Goal: Task Accomplishment & Management: Use online tool/utility

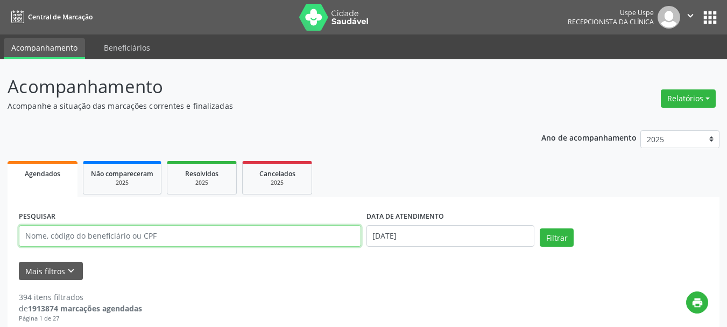
click at [105, 230] on input "text" at bounding box center [190, 236] width 342 height 22
paste input "[PERSON_NAME]"
type input "[PERSON_NAME]"
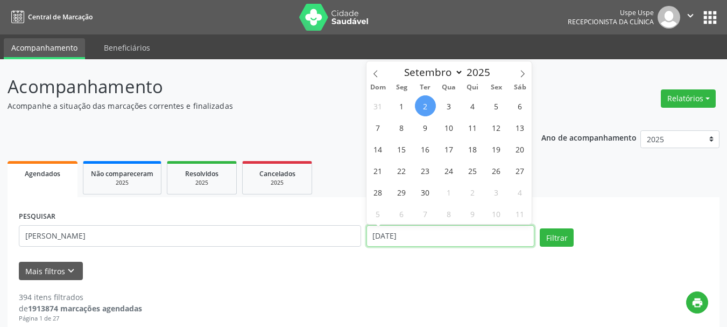
click at [414, 227] on input "[DATE]" at bounding box center [451, 236] width 168 height 22
click at [449, 104] on span "3" at bounding box center [449, 105] width 21 height 21
type input "[DATE]"
click at [449, 104] on span "3" at bounding box center [449, 105] width 21 height 21
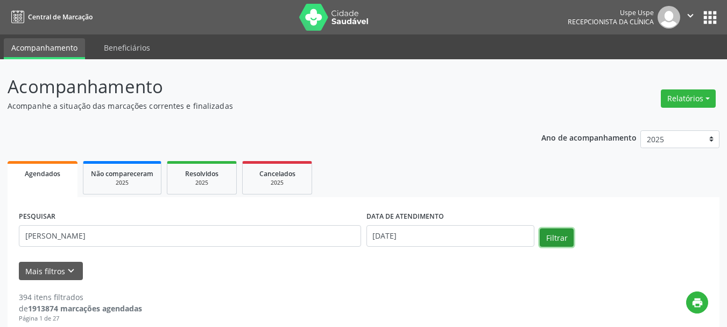
click at [549, 238] on button "Filtrar" at bounding box center [557, 237] width 34 height 18
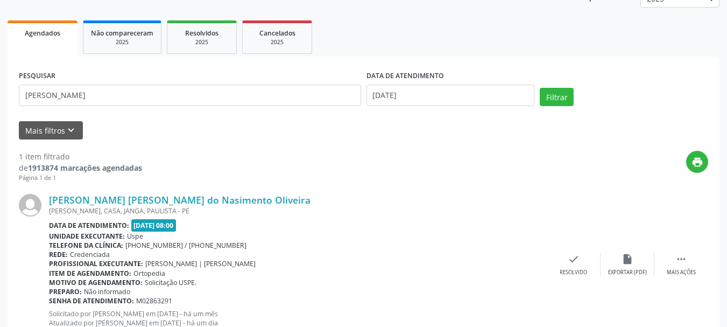
scroll to position [179, 0]
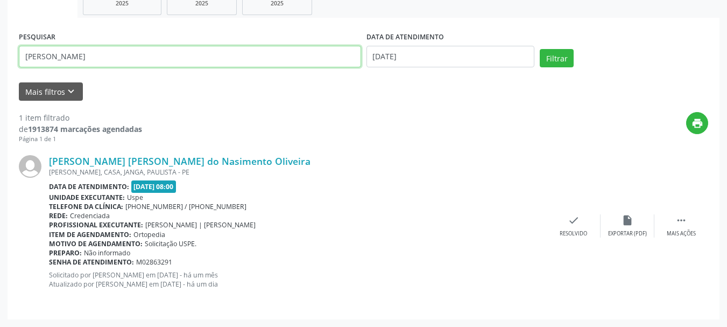
click at [192, 59] on input "[PERSON_NAME]" at bounding box center [190, 57] width 342 height 22
paste input "[PERSON_NAME]"
type input "[PERSON_NAME]"
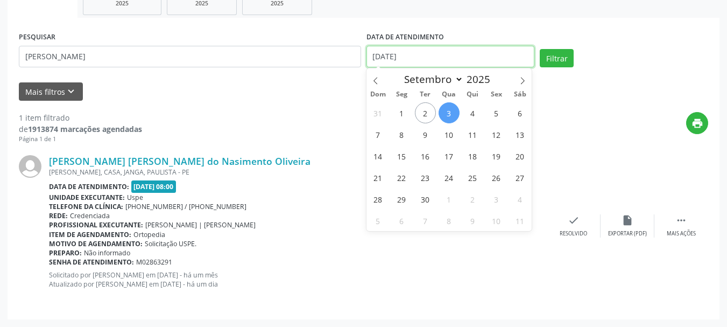
click at [397, 116] on span "1" at bounding box center [401, 112] width 21 height 21
type input "[DATE]"
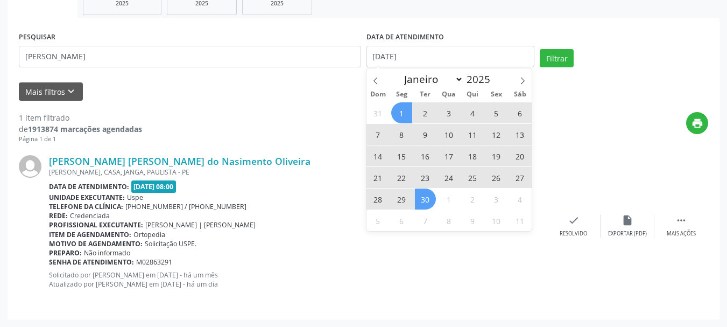
drag, startPoint x: 427, startPoint y: 199, endPoint x: 438, endPoint y: 184, distance: 18.7
click at [428, 198] on span "30" at bounding box center [425, 198] width 21 height 21
select select "8"
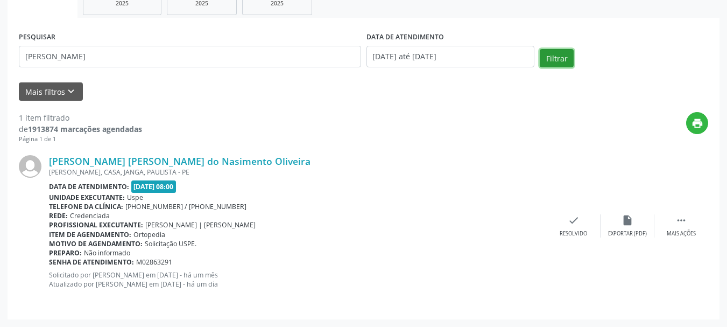
click at [546, 63] on button "Filtrar" at bounding box center [557, 58] width 34 height 18
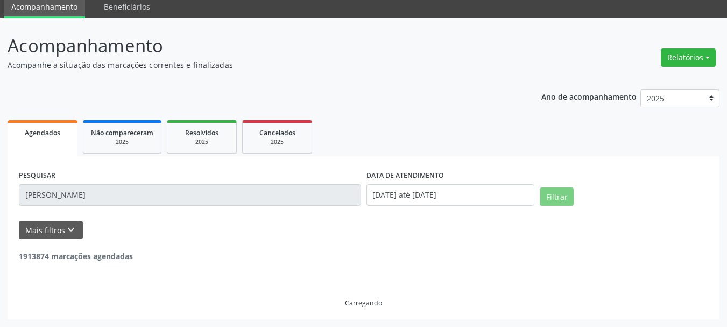
scroll to position [6, 0]
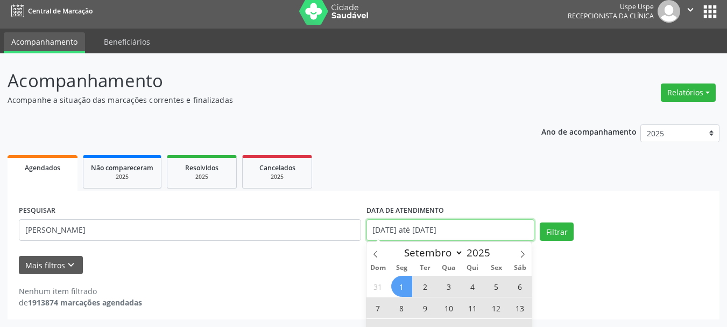
click at [399, 236] on body "Central de Marcação Uspe Uspe Recepcionista da clínica  Configurações Sair app…" at bounding box center [363, 157] width 727 height 327
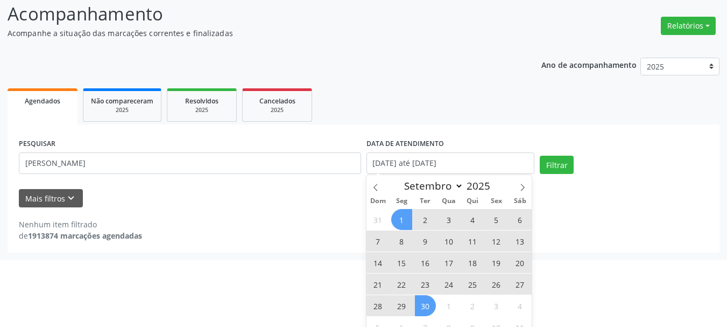
click at [403, 219] on span "1" at bounding box center [401, 219] width 21 height 21
type input "[DATE]"
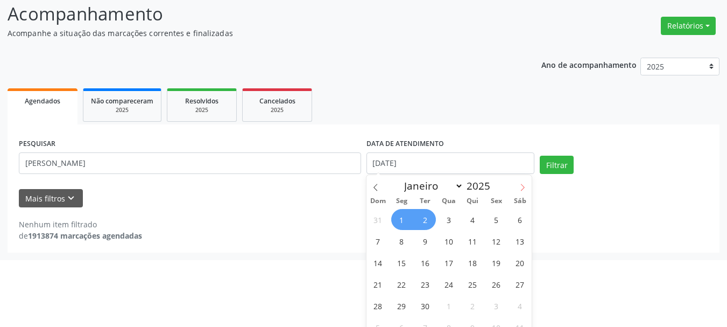
click at [525, 189] on icon at bounding box center [523, 188] width 8 height 8
select select "9"
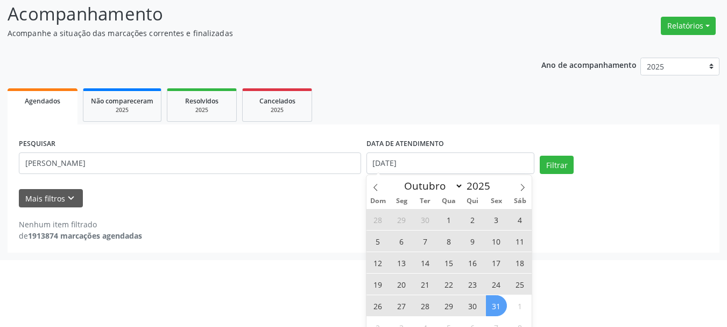
drag, startPoint x: 497, startPoint y: 306, endPoint x: 505, endPoint y: 283, distance: 24.7
click at [497, 306] on span "31" at bounding box center [496, 305] width 21 height 21
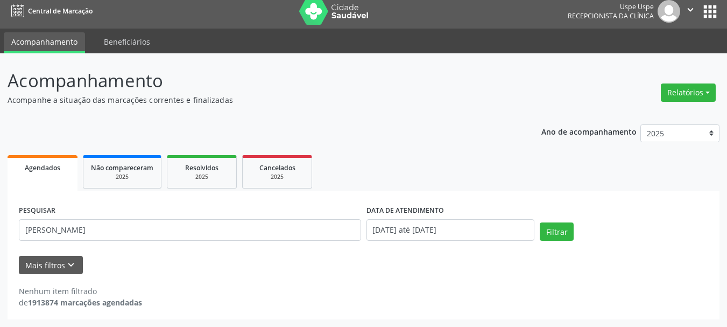
scroll to position [6, 0]
click at [555, 226] on button "Filtrar" at bounding box center [557, 231] width 34 height 18
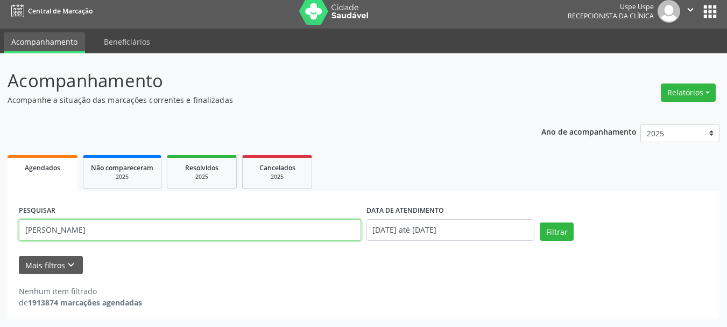
drag, startPoint x: 99, startPoint y: 226, endPoint x: 132, endPoint y: 231, distance: 33.2
click at [140, 230] on input "[PERSON_NAME]" at bounding box center [190, 230] width 342 height 22
type input "[PERSON_NAME]"
click at [540, 222] on button "Filtrar" at bounding box center [557, 231] width 34 height 18
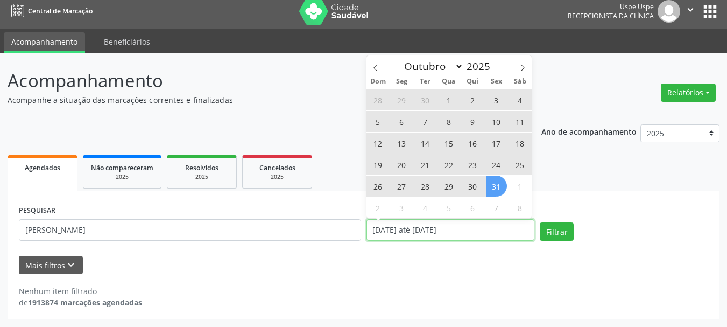
click at [467, 232] on input "[DATE] até [DATE]" at bounding box center [451, 230] width 168 height 22
click at [494, 189] on span "31" at bounding box center [496, 185] width 21 height 21
type input "[DATE]"
click at [372, 68] on icon at bounding box center [376, 68] width 8 height 8
select select "8"
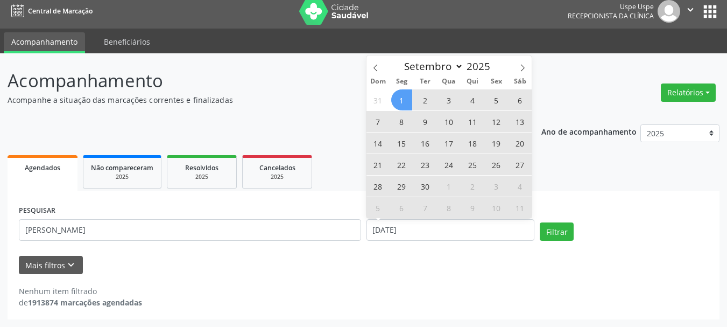
click at [401, 100] on span "1" at bounding box center [401, 99] width 21 height 21
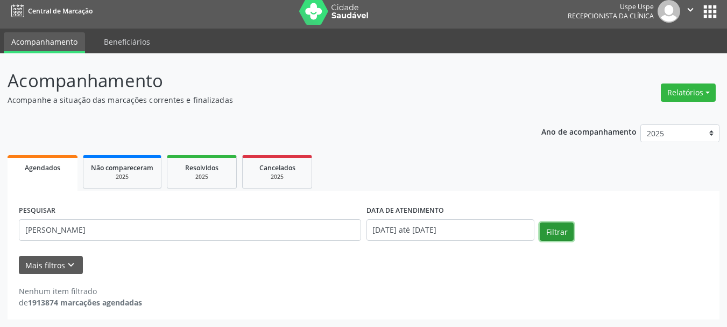
click at [544, 227] on button "Filtrar" at bounding box center [557, 231] width 34 height 18
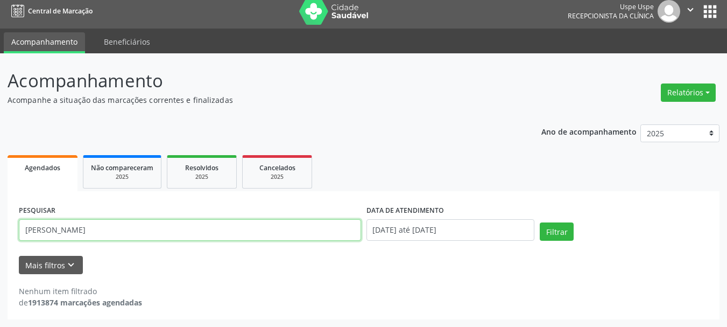
click at [245, 231] on input "[PERSON_NAME]" at bounding box center [190, 230] width 342 height 22
paste input "[PERSON_NAME]"
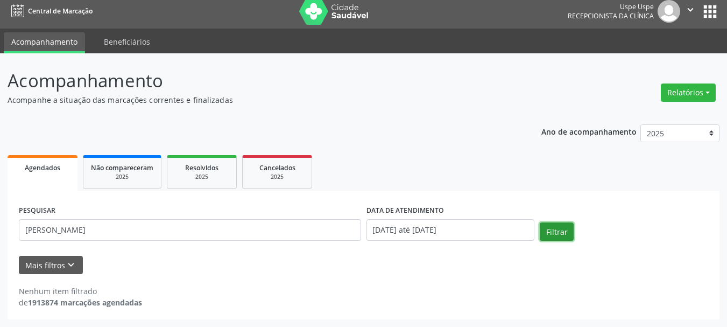
click at [569, 239] on button "Filtrar" at bounding box center [557, 231] width 34 height 18
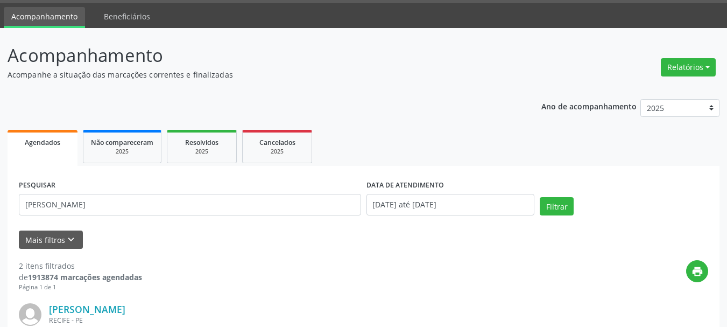
scroll to position [0, 0]
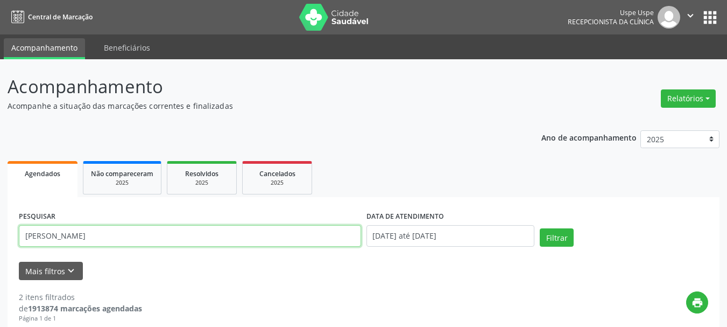
click at [146, 236] on input "[PERSON_NAME]" at bounding box center [190, 236] width 342 height 22
paste input "Benedita Ana da Conceiçã"
type input "Benedita Ana da Conceiçã"
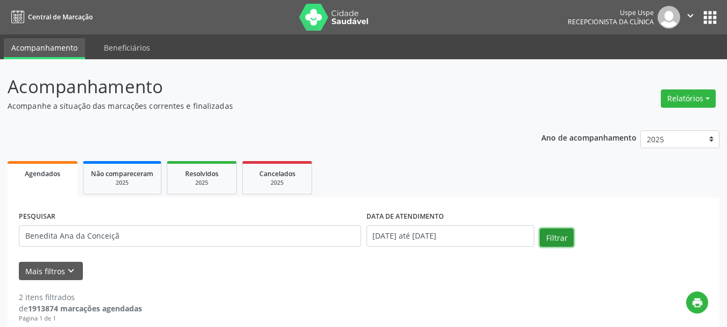
click at [556, 237] on button "Filtrar" at bounding box center [557, 237] width 34 height 18
click at [675, 97] on button "Relatórios" at bounding box center [688, 98] width 55 height 18
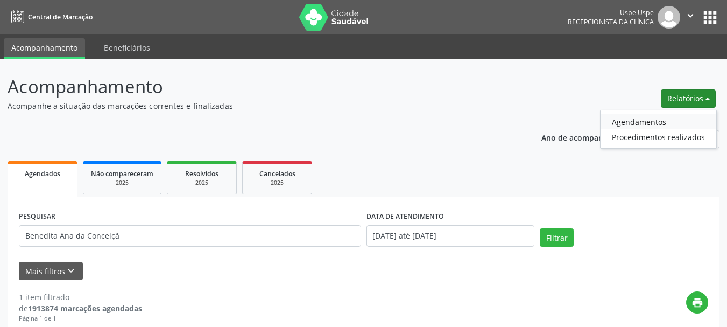
click at [676, 117] on link "Agendamentos" at bounding box center [659, 121] width 116 height 15
select select "8"
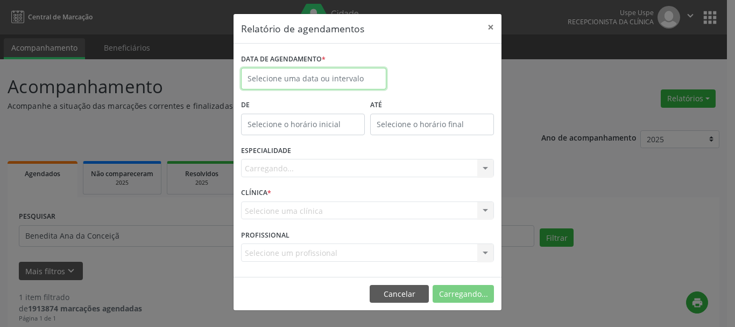
click at [361, 75] on input "text" at bounding box center [313, 79] width 145 height 22
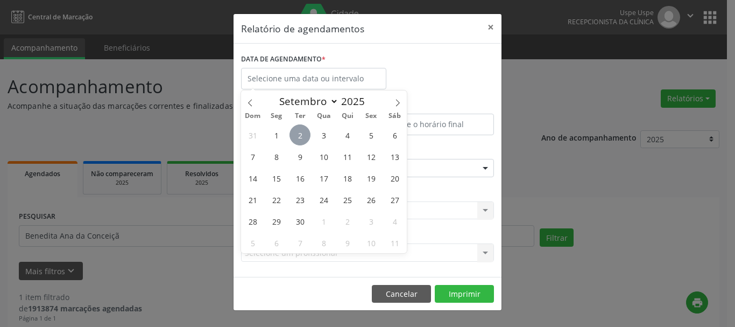
click at [302, 136] on span "2" at bounding box center [300, 134] width 21 height 21
type input "[DATE]"
click at [343, 137] on span "4" at bounding box center [347, 134] width 21 height 21
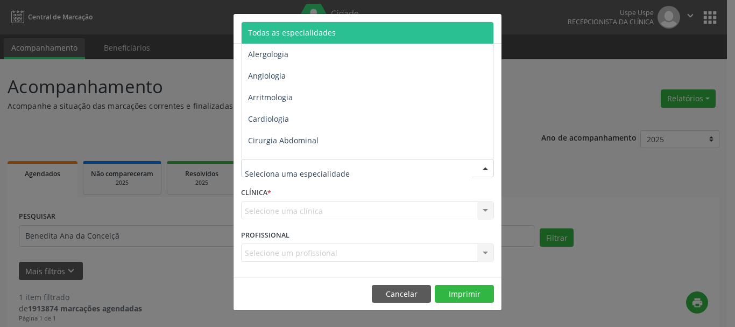
click at [271, 25] on span "Todas as especialidades" at bounding box center [368, 33] width 253 height 22
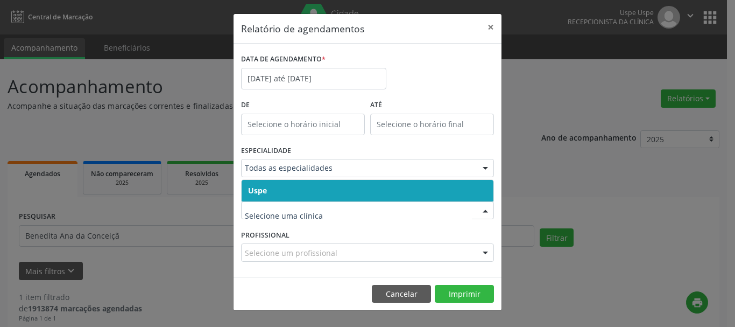
click at [255, 196] on span "Uspe" at bounding box center [368, 191] width 252 height 22
click at [255, 196] on div "CLÍNICA * Uspe Nenhum resultado encontrado para: " " Não há nenhuma opção para …" at bounding box center [367, 206] width 258 height 42
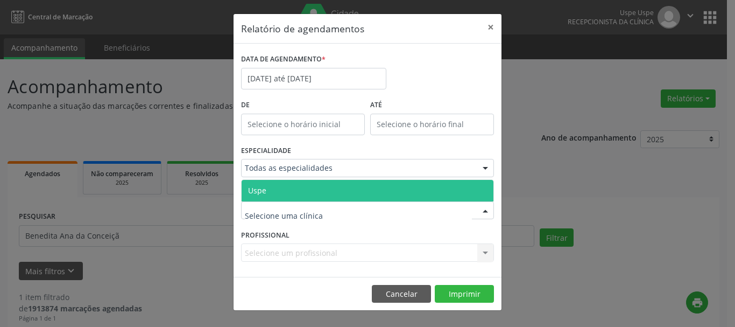
click at [257, 196] on span "Uspe" at bounding box center [368, 191] width 252 height 22
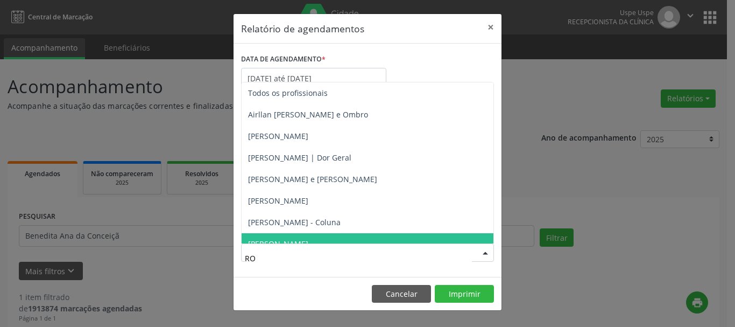
type input "[PERSON_NAME]"
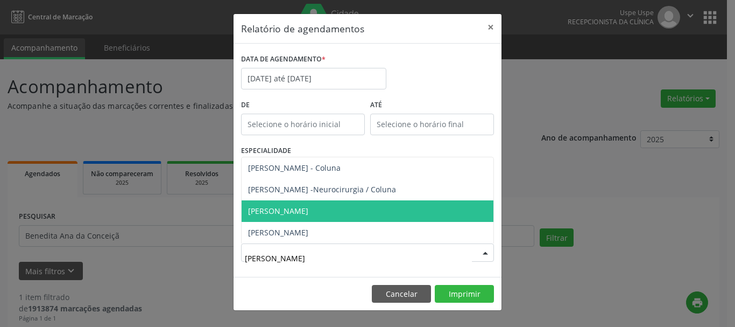
click at [271, 201] on span "[PERSON_NAME]" at bounding box center [368, 211] width 252 height 22
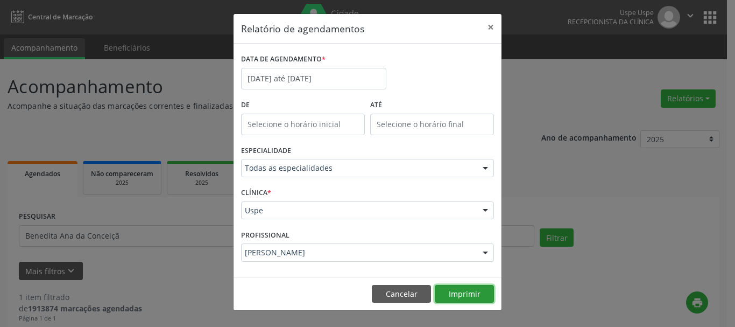
click at [464, 290] on button "Imprimir" at bounding box center [464, 294] width 59 height 18
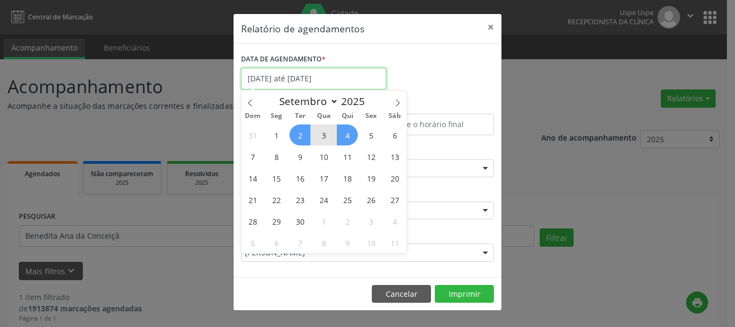
click at [337, 77] on input "[DATE] até [DATE]" at bounding box center [313, 79] width 145 height 22
click at [316, 136] on span "3" at bounding box center [323, 134] width 21 height 21
type input "[DATE]"
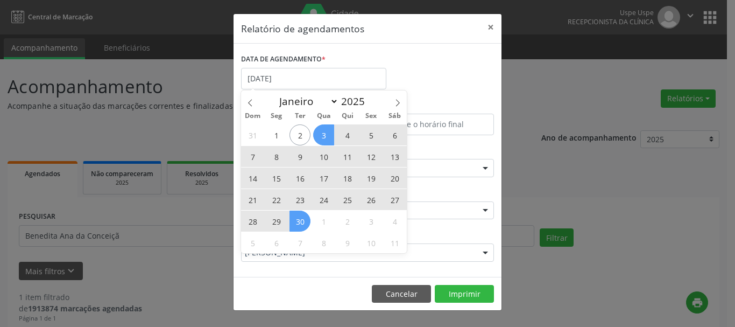
click at [307, 215] on span "30" at bounding box center [300, 220] width 21 height 21
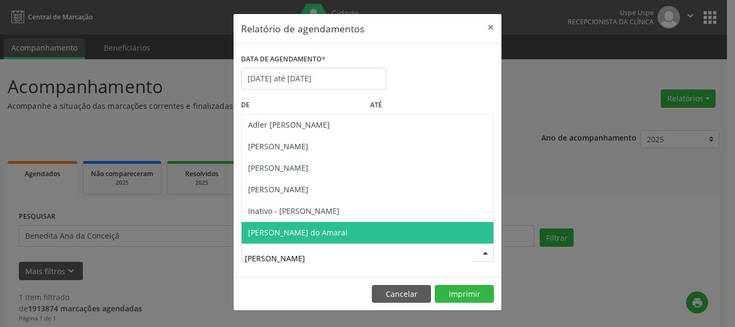
type input "[PERSON_NAME]"
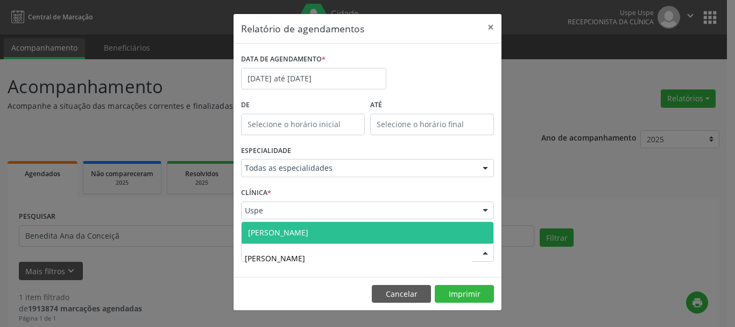
drag, startPoint x: 295, startPoint y: 238, endPoint x: 299, endPoint y: 234, distance: 6.5
click at [299, 234] on span "[PERSON_NAME]" at bounding box center [368, 233] width 252 height 22
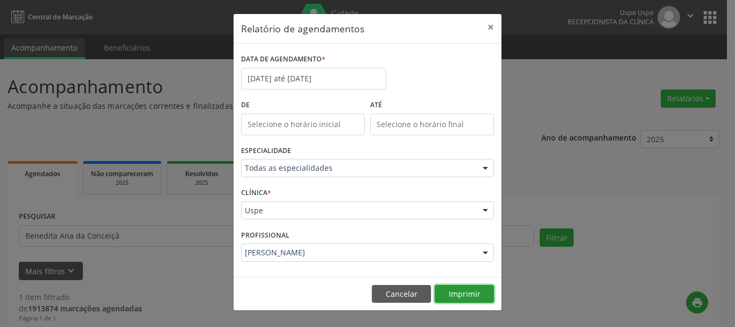
click at [448, 288] on button "Imprimir" at bounding box center [464, 294] width 59 height 18
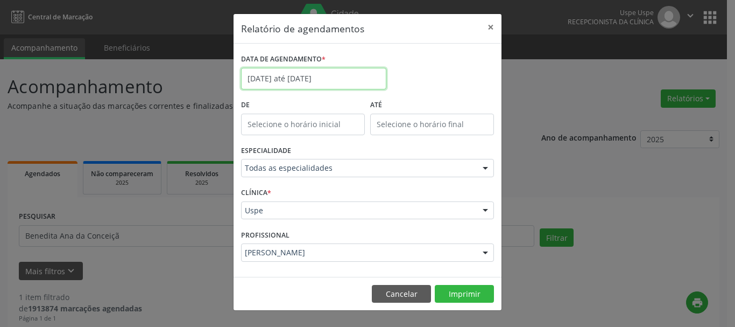
click at [257, 76] on input "[DATE] até [DATE]" at bounding box center [313, 79] width 145 height 22
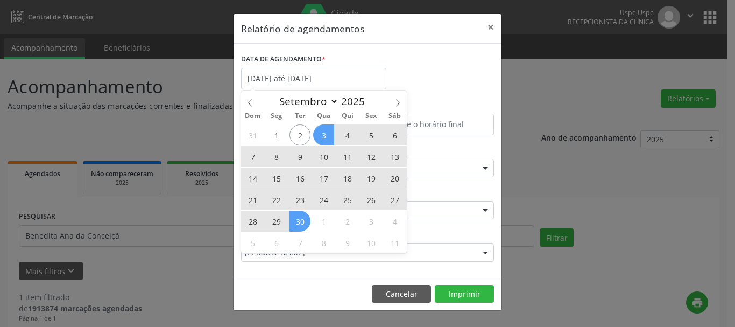
click at [330, 138] on span "3" at bounding box center [323, 134] width 21 height 21
type input "[DATE]"
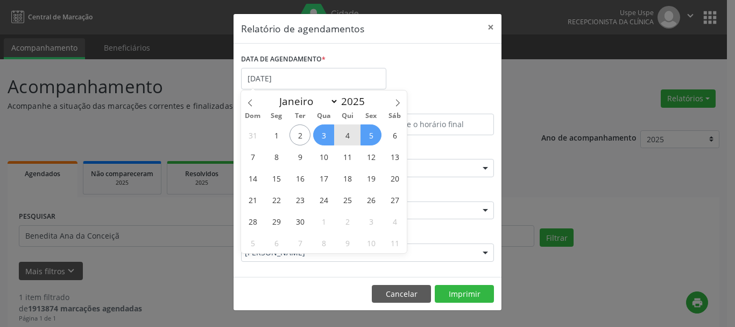
click at [370, 133] on span "5" at bounding box center [371, 134] width 21 height 21
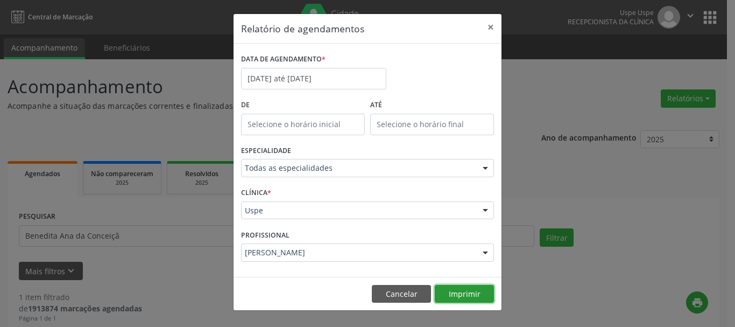
click at [457, 292] on button "Imprimir" at bounding box center [464, 294] width 59 height 18
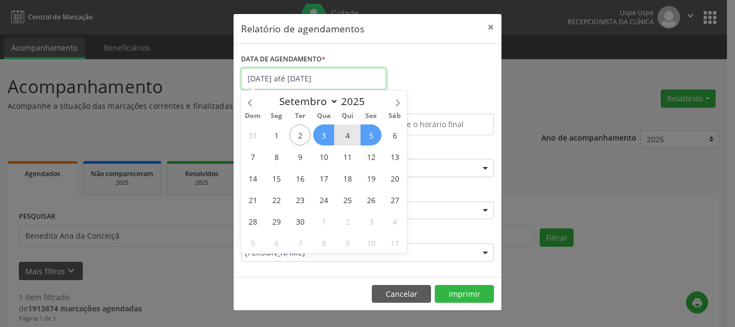
click at [292, 73] on input "[DATE] até [DATE]" at bounding box center [313, 79] width 145 height 22
click at [326, 174] on span "17" at bounding box center [323, 177] width 21 height 21
type input "17/09/2025"
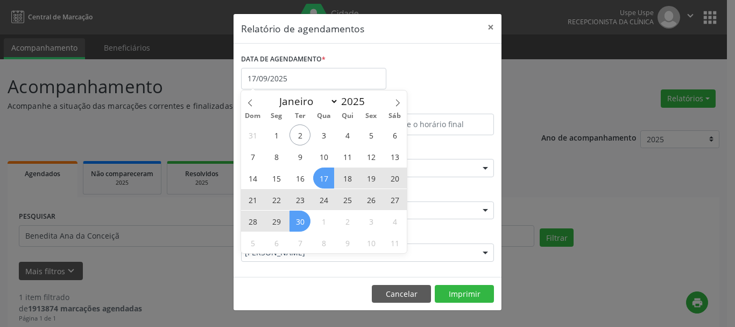
click at [302, 226] on span "30" at bounding box center [300, 220] width 21 height 21
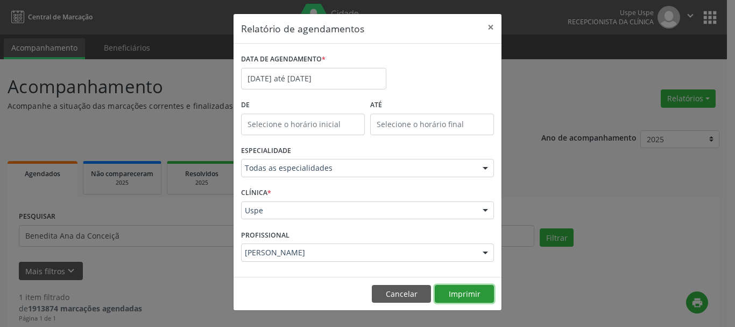
click at [479, 296] on button "Imprimir" at bounding box center [464, 294] width 59 height 18
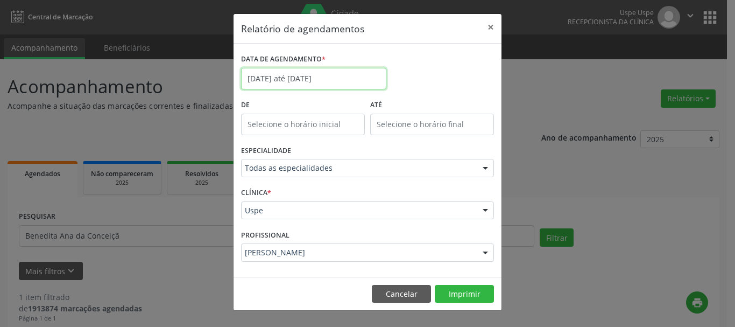
click at [298, 81] on input "[DATE] até [DATE]" at bounding box center [313, 79] width 145 height 22
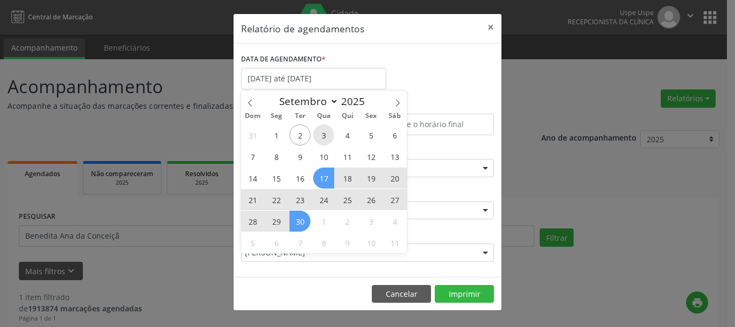
click at [320, 143] on span "3" at bounding box center [323, 134] width 21 height 21
type input "[DATE]"
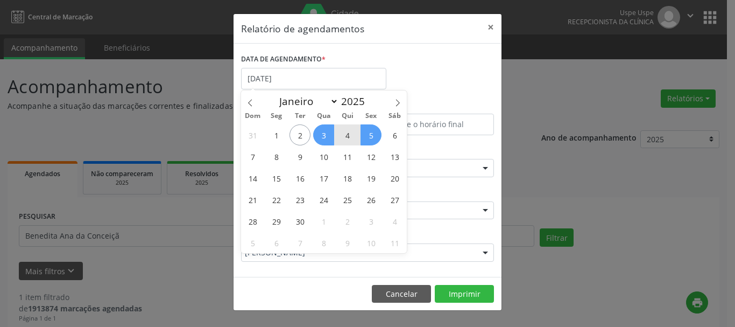
click at [372, 131] on span "5" at bounding box center [371, 134] width 21 height 21
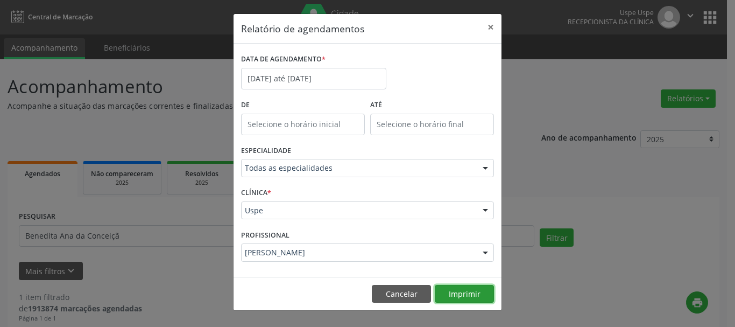
click at [471, 293] on button "Imprimir" at bounding box center [464, 294] width 59 height 18
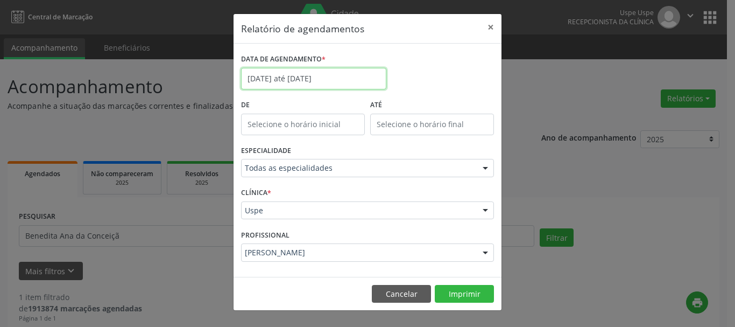
click at [308, 87] on body "Central de Marcação Uspe Uspe Recepcionista da clínica  Configurações Sair app…" at bounding box center [367, 163] width 735 height 327
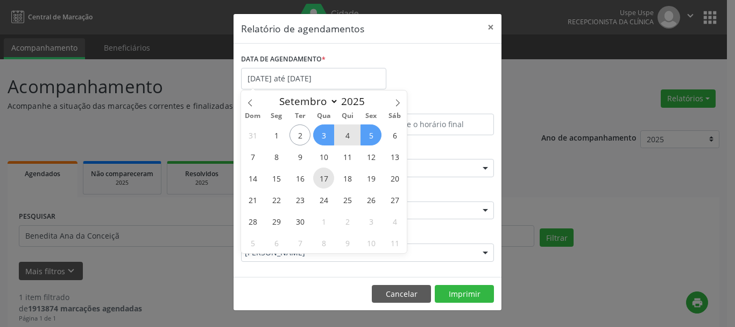
click at [313, 180] on span "17" at bounding box center [323, 177] width 21 height 21
type input "17/09/2025"
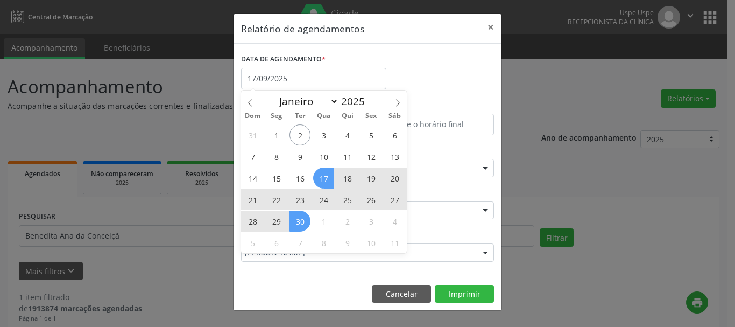
click at [308, 221] on span "30" at bounding box center [300, 220] width 21 height 21
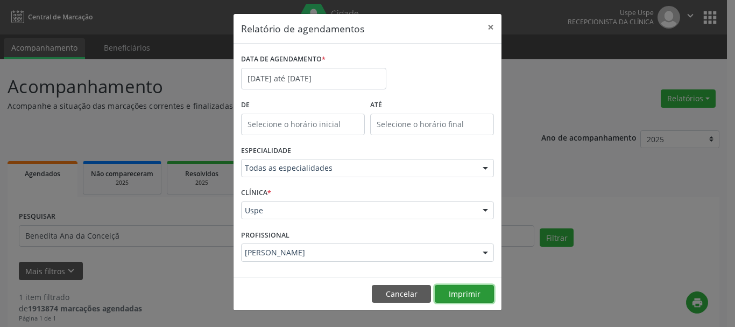
click at [472, 291] on button "Imprimir" at bounding box center [464, 294] width 59 height 18
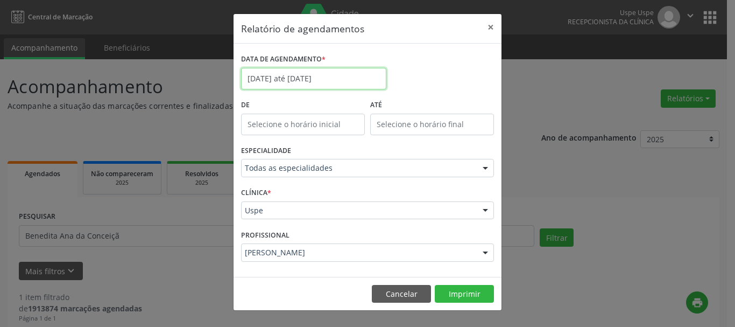
click at [297, 86] on input "[DATE] até [DATE]" at bounding box center [313, 79] width 145 height 22
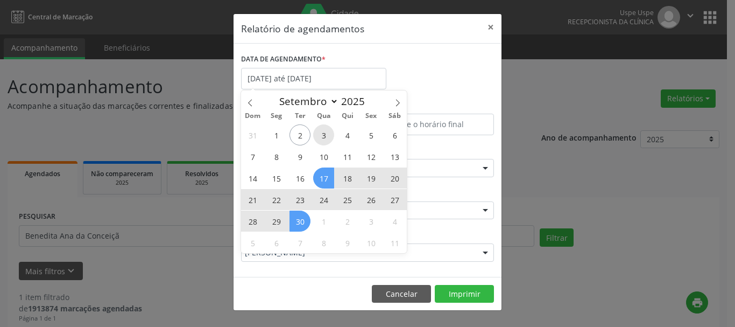
click at [325, 136] on span "3" at bounding box center [323, 134] width 21 height 21
type input "[DATE]"
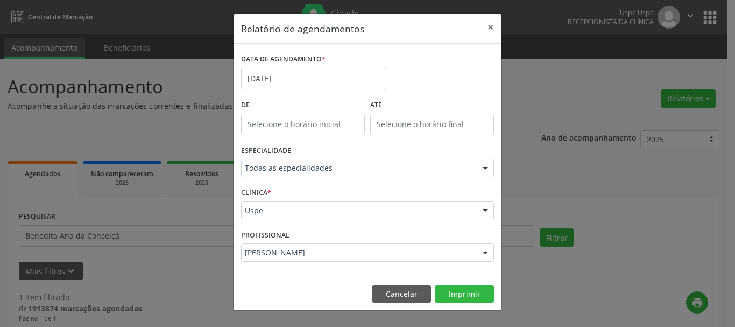
click at [299, 246] on div "[PERSON_NAME]" at bounding box center [367, 252] width 253 height 18
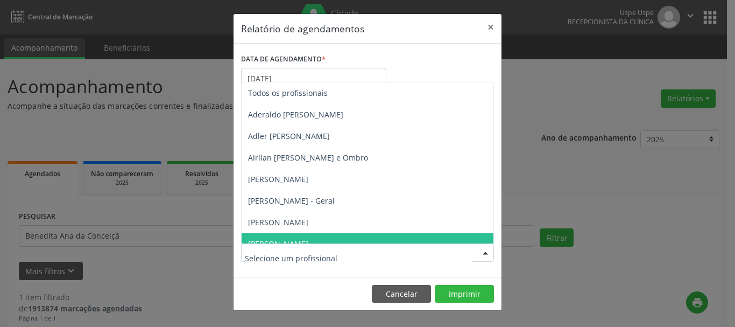
type input "Q"
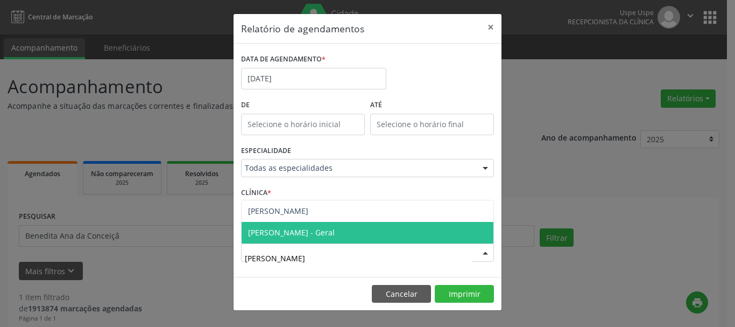
type input "ALEXA"
click at [310, 241] on span "[PERSON_NAME]" at bounding box center [368, 233] width 252 height 22
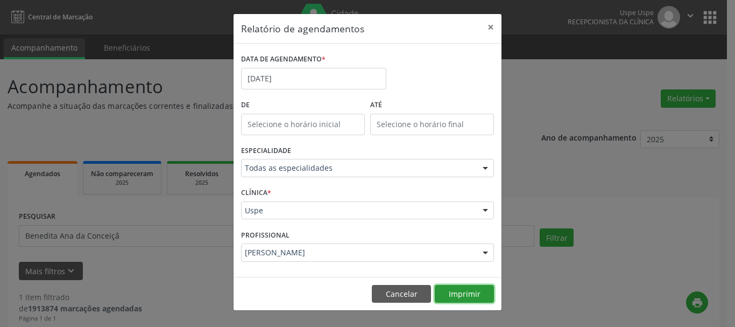
click at [459, 287] on button "Imprimir" at bounding box center [464, 294] width 59 height 18
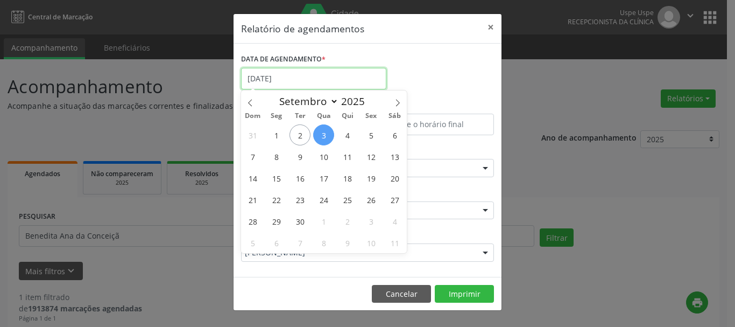
click at [290, 87] on body "Central de Marcação Uspe Uspe Recepcionista da clínica  Configurações Sair app…" at bounding box center [367, 163] width 735 height 327
click at [324, 158] on span "10" at bounding box center [323, 156] width 21 height 21
type input "[DATE]"
click at [324, 158] on span "10" at bounding box center [323, 156] width 21 height 21
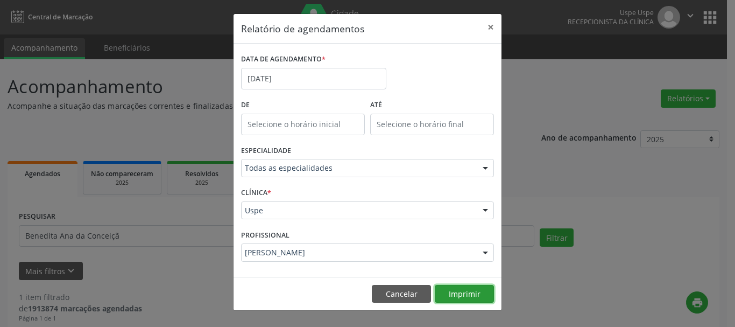
click at [449, 290] on button "Imprimir" at bounding box center [464, 294] width 59 height 18
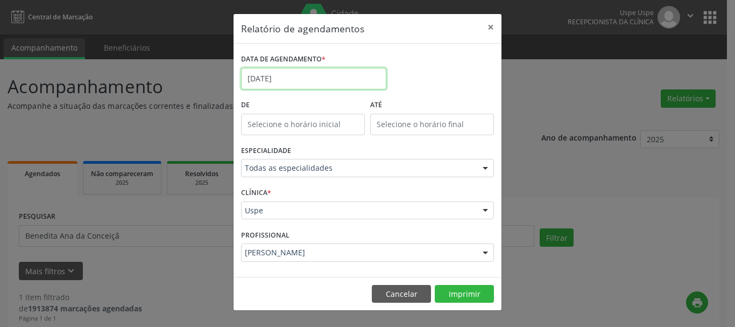
click at [284, 81] on input "[DATE]" at bounding box center [313, 79] width 145 height 22
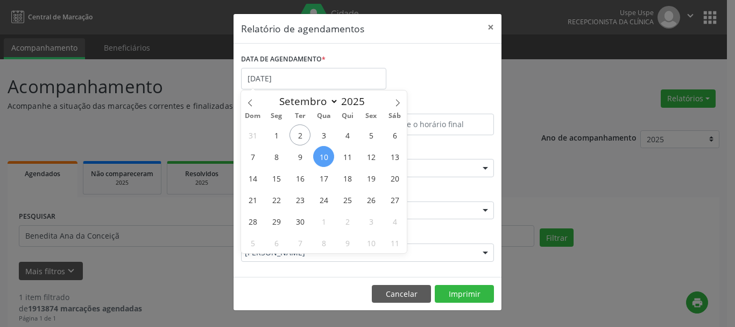
click at [323, 153] on span "10" at bounding box center [323, 156] width 21 height 21
type input "[DATE]"
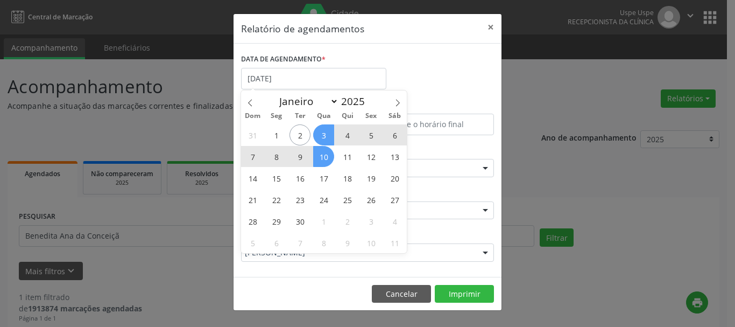
click at [323, 138] on span "3" at bounding box center [323, 134] width 21 height 21
